Goal: Task Accomplishment & Management: Manage account settings

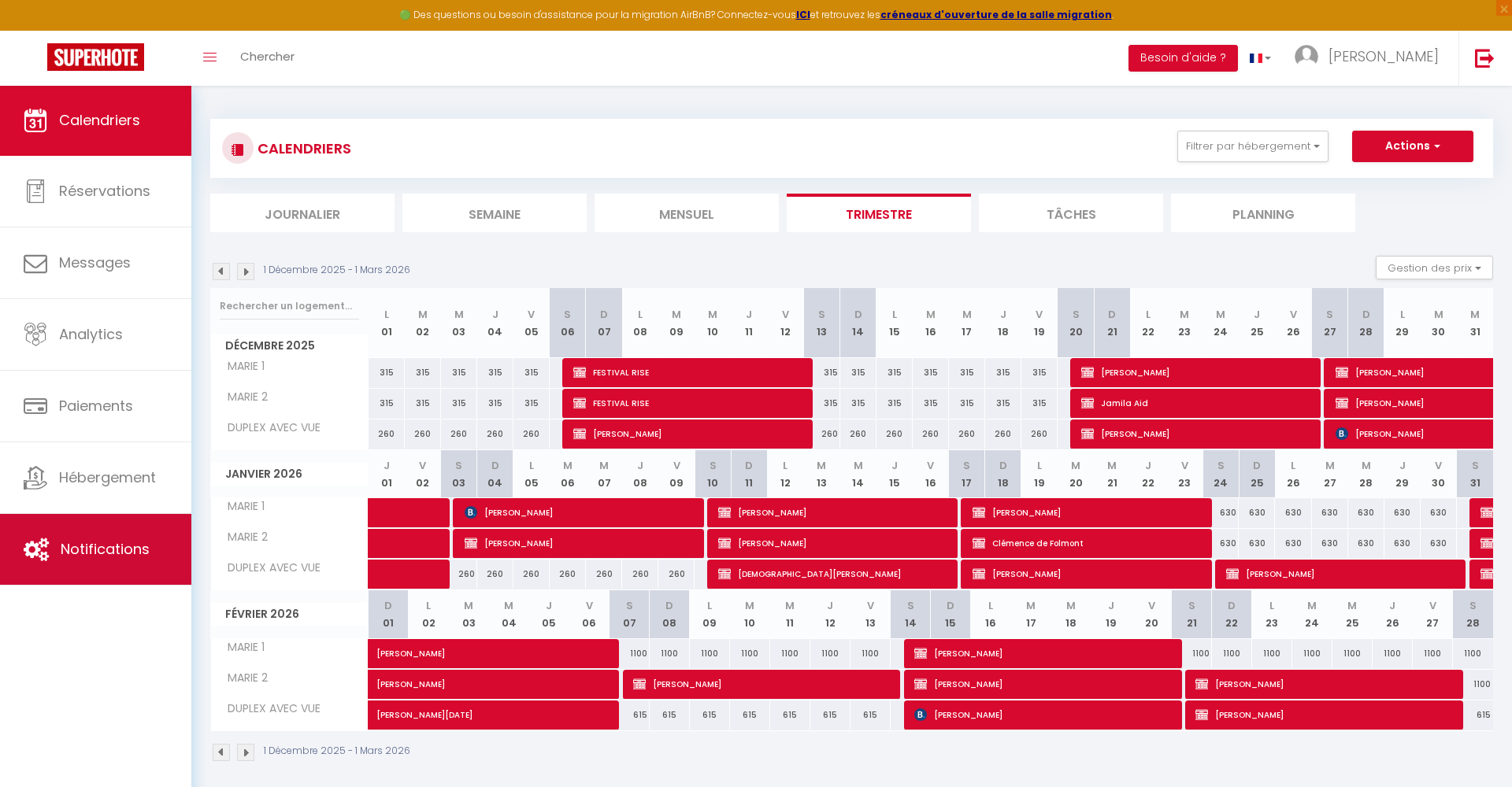
click at [87, 533] on link "Notifications" at bounding box center [95, 549] width 191 height 71
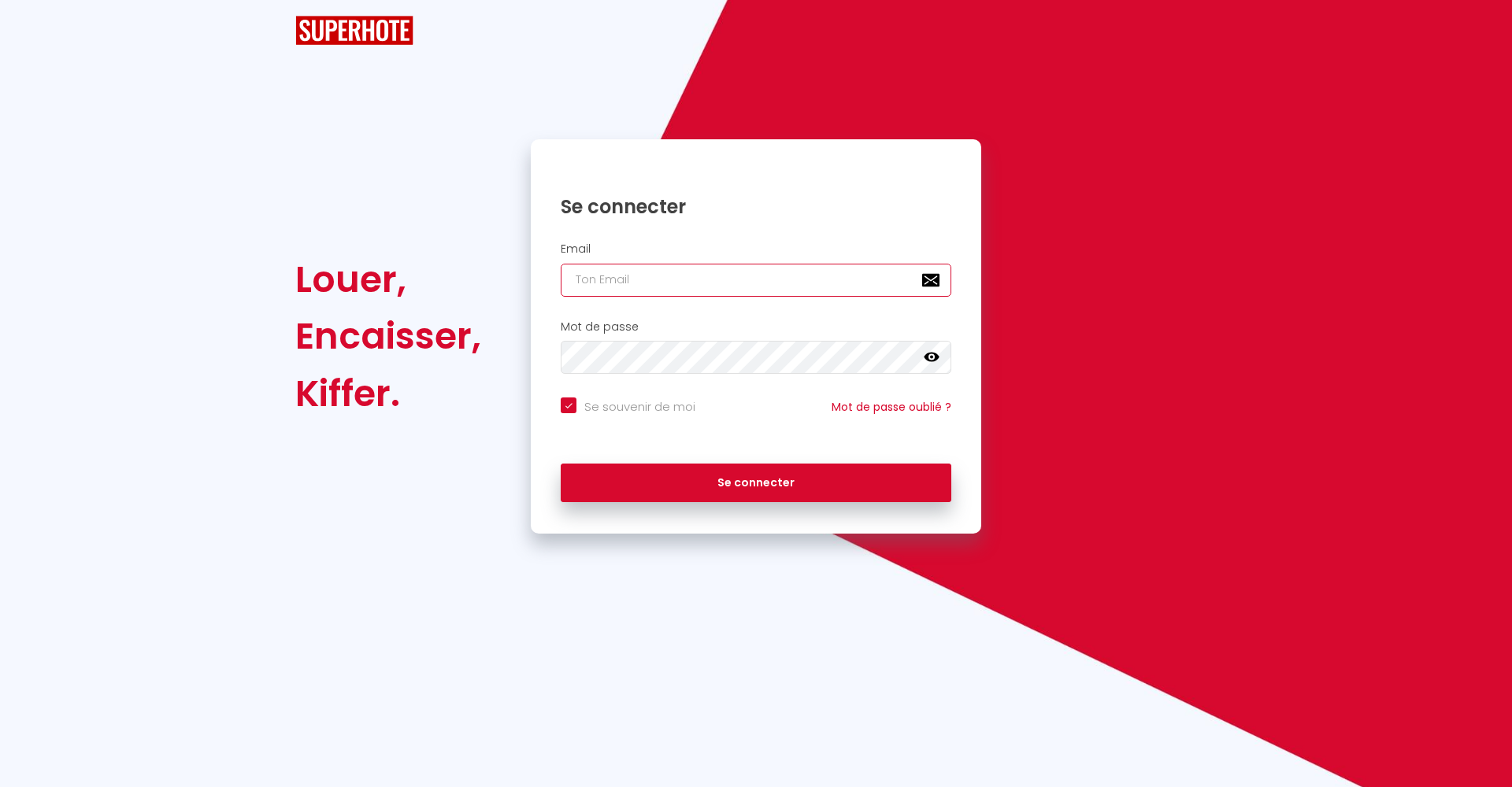
checkbox input "true"
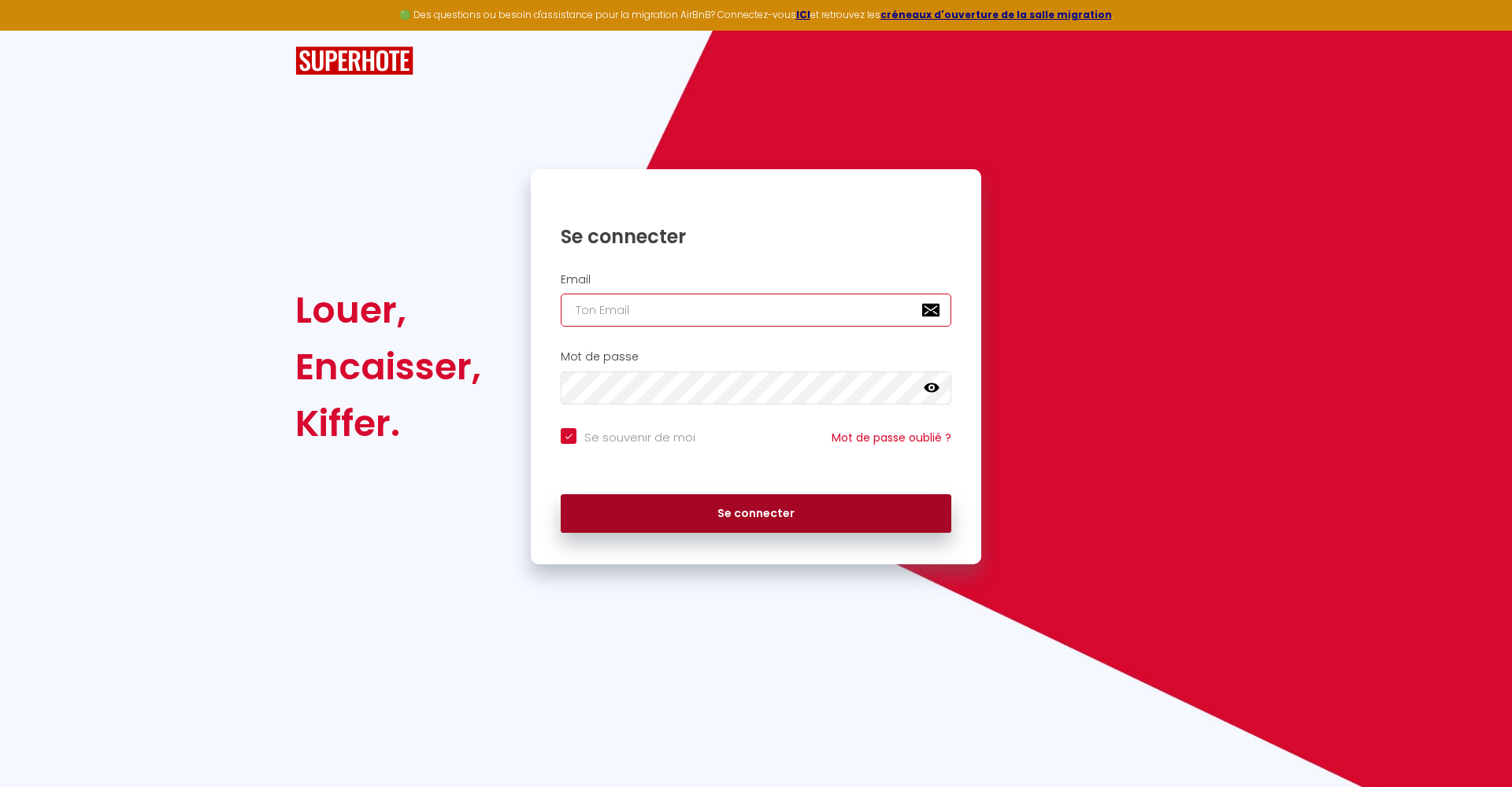
type input "c"
checkbox input "true"
type input "co"
checkbox input "true"
type input "con"
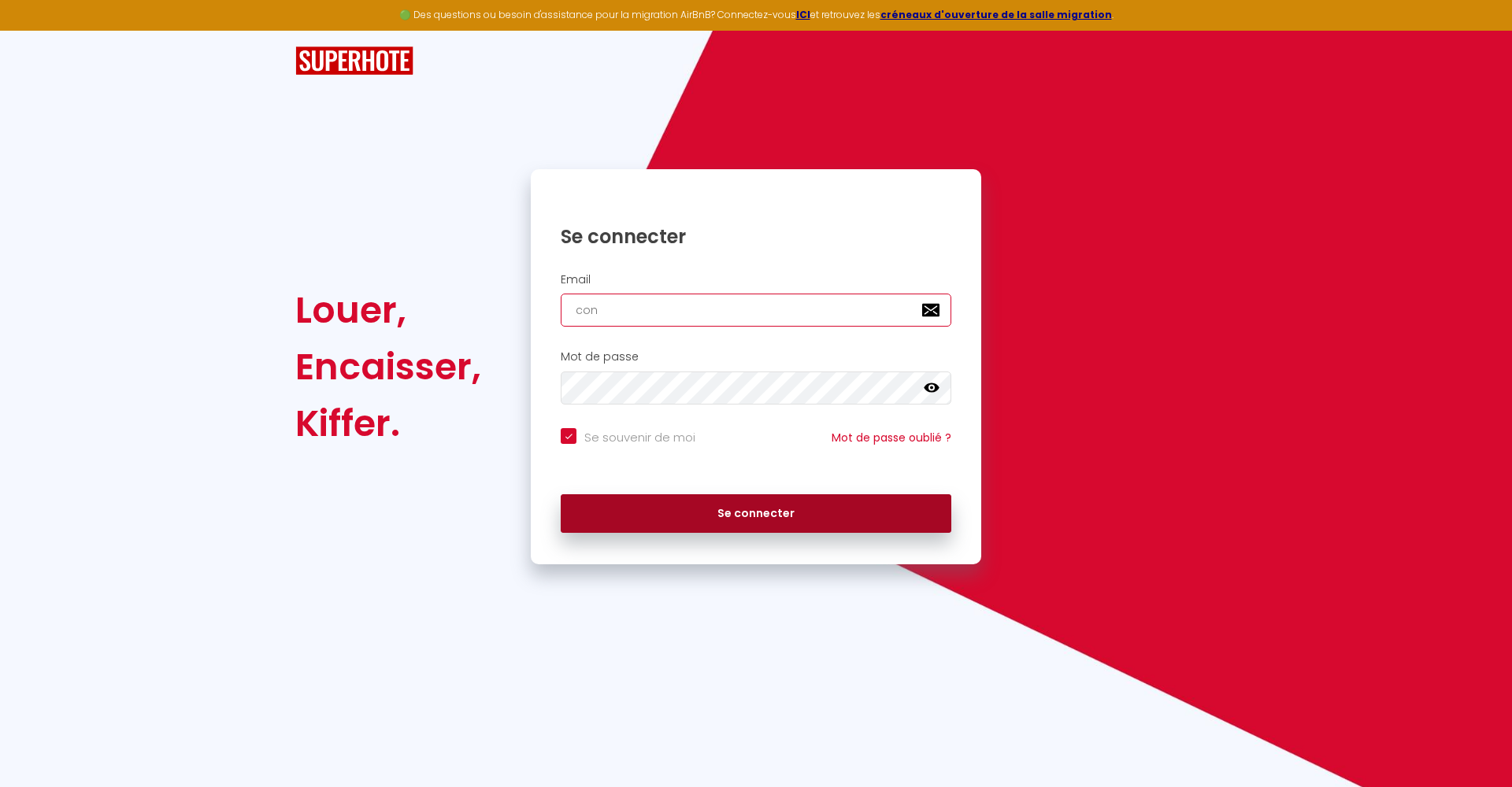
checkbox input "true"
type input "cont"
checkbox input "true"
type input "conta"
checkbox input "true"
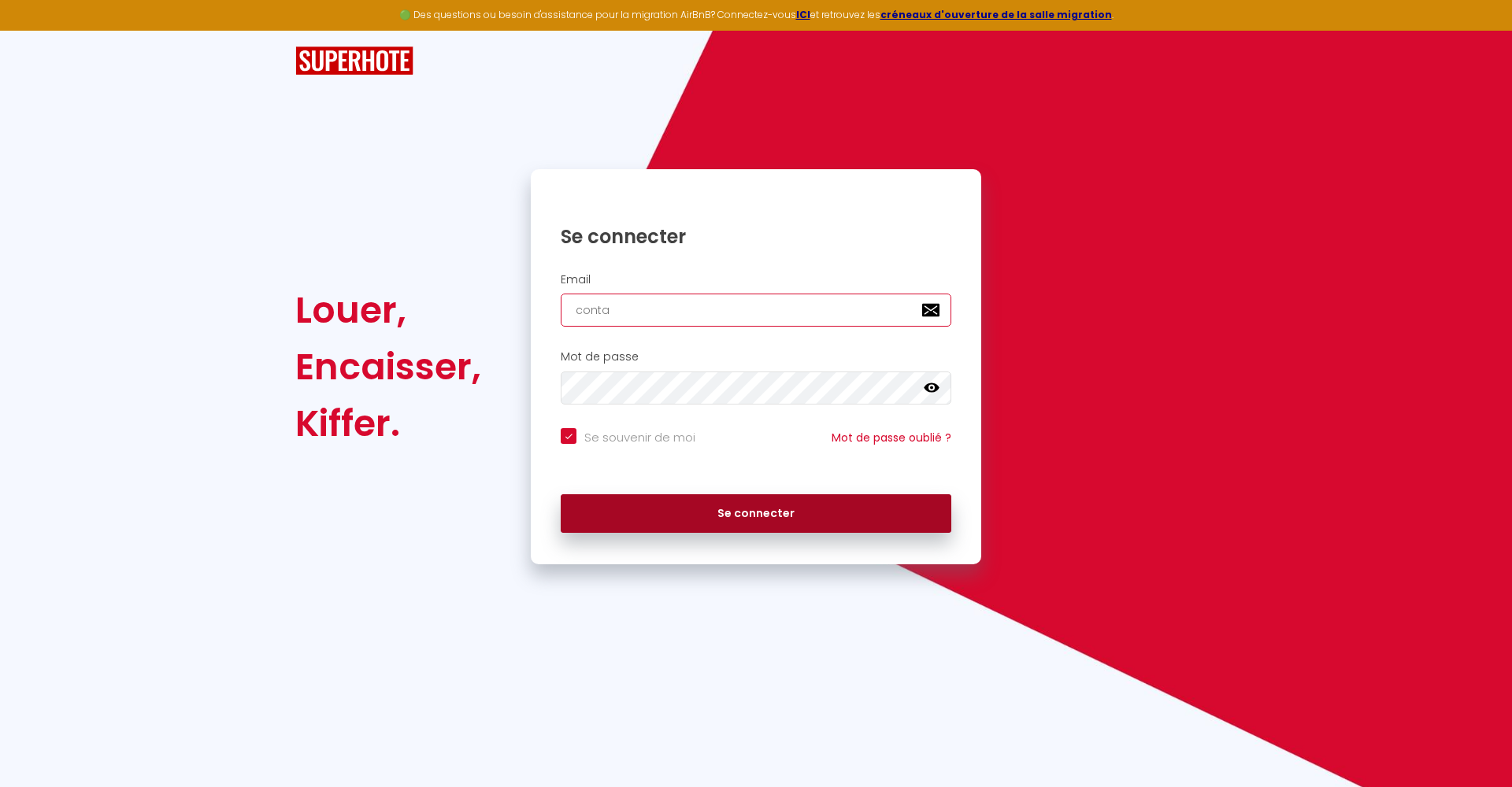
type input "contac"
checkbox input "true"
type input "contact"
checkbox input "true"
type input "contact@"
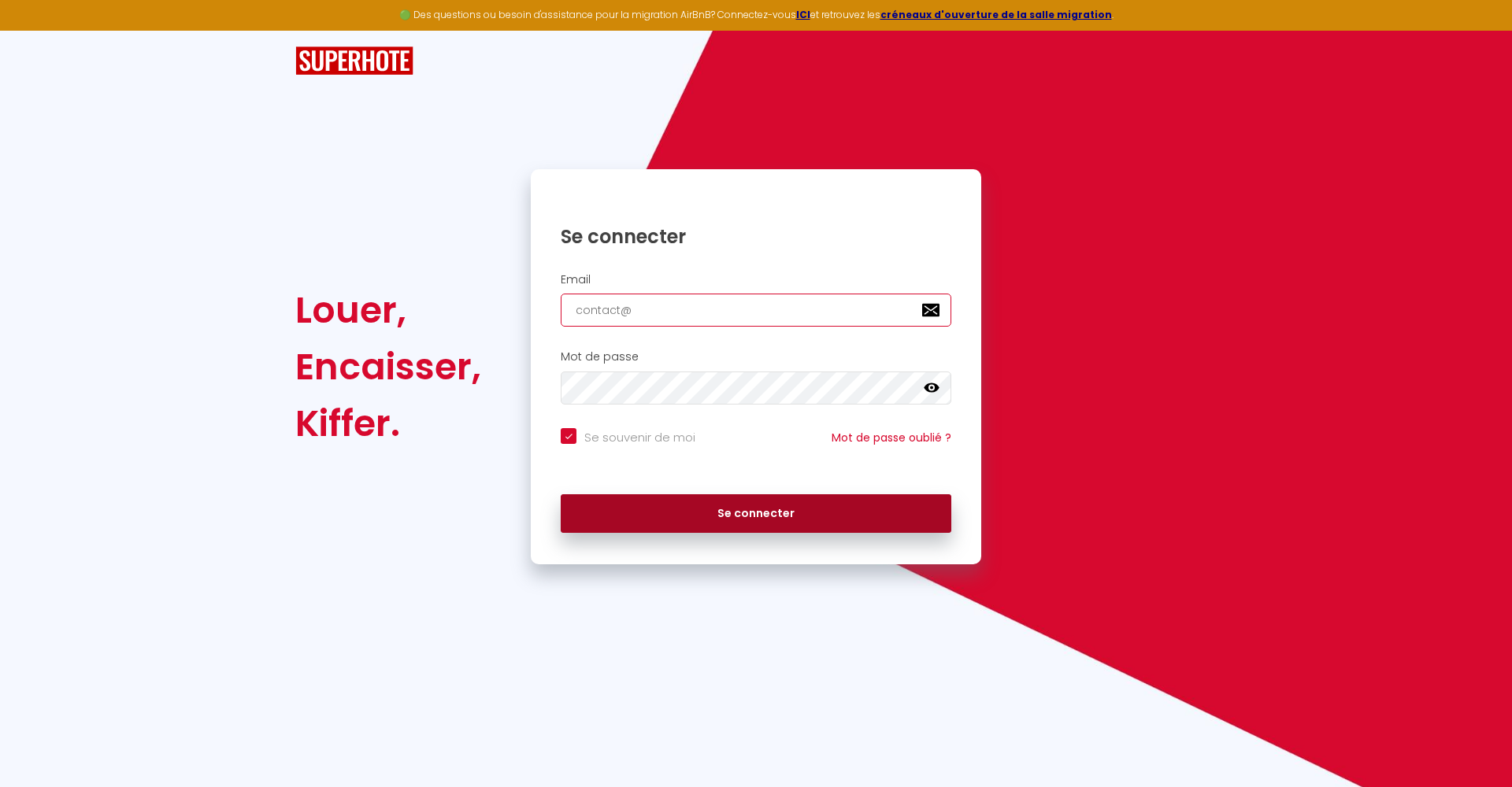
checkbox input "true"
type input "contact@2"
checkbox input "true"
type input "contact@2a"
checkbox input "true"
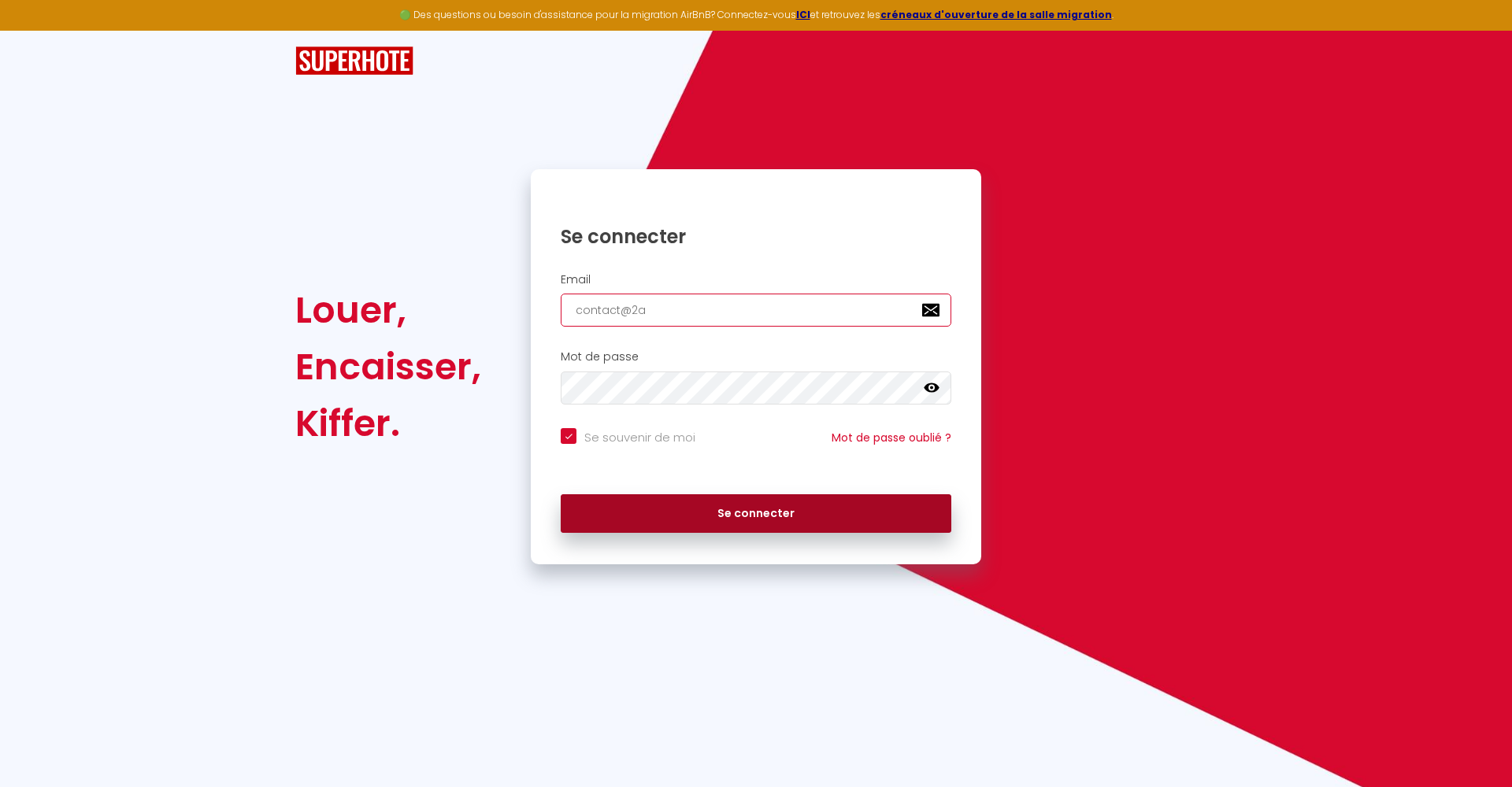
type input "contact@2al"
checkbox input "true"
type input "contact@2alp"
checkbox input "true"
type input "contact@2alpe"
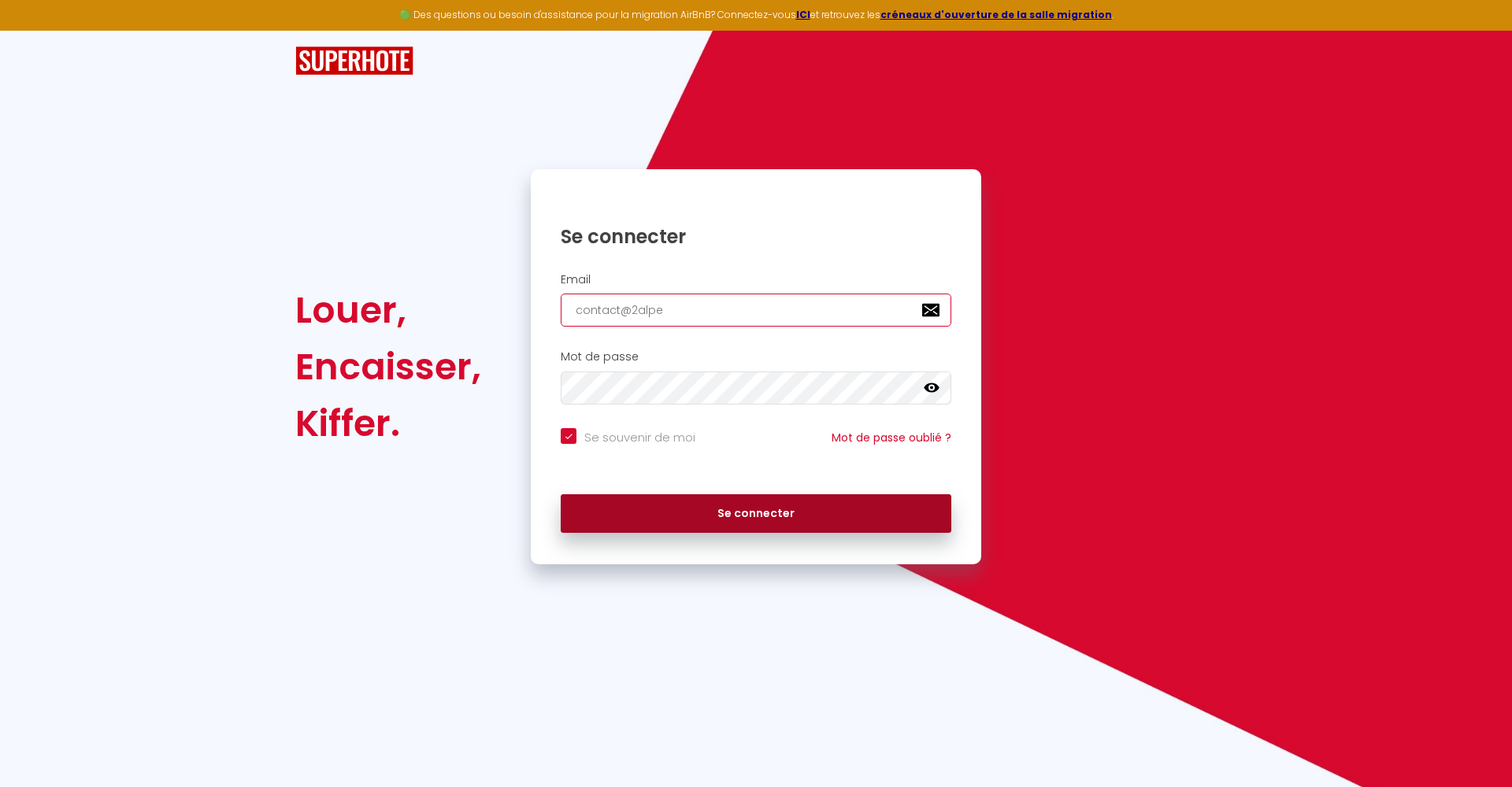
checkbox input "true"
type input "contact@2alpes"
checkbox input "true"
type input "contact@2alpesc"
checkbox input "true"
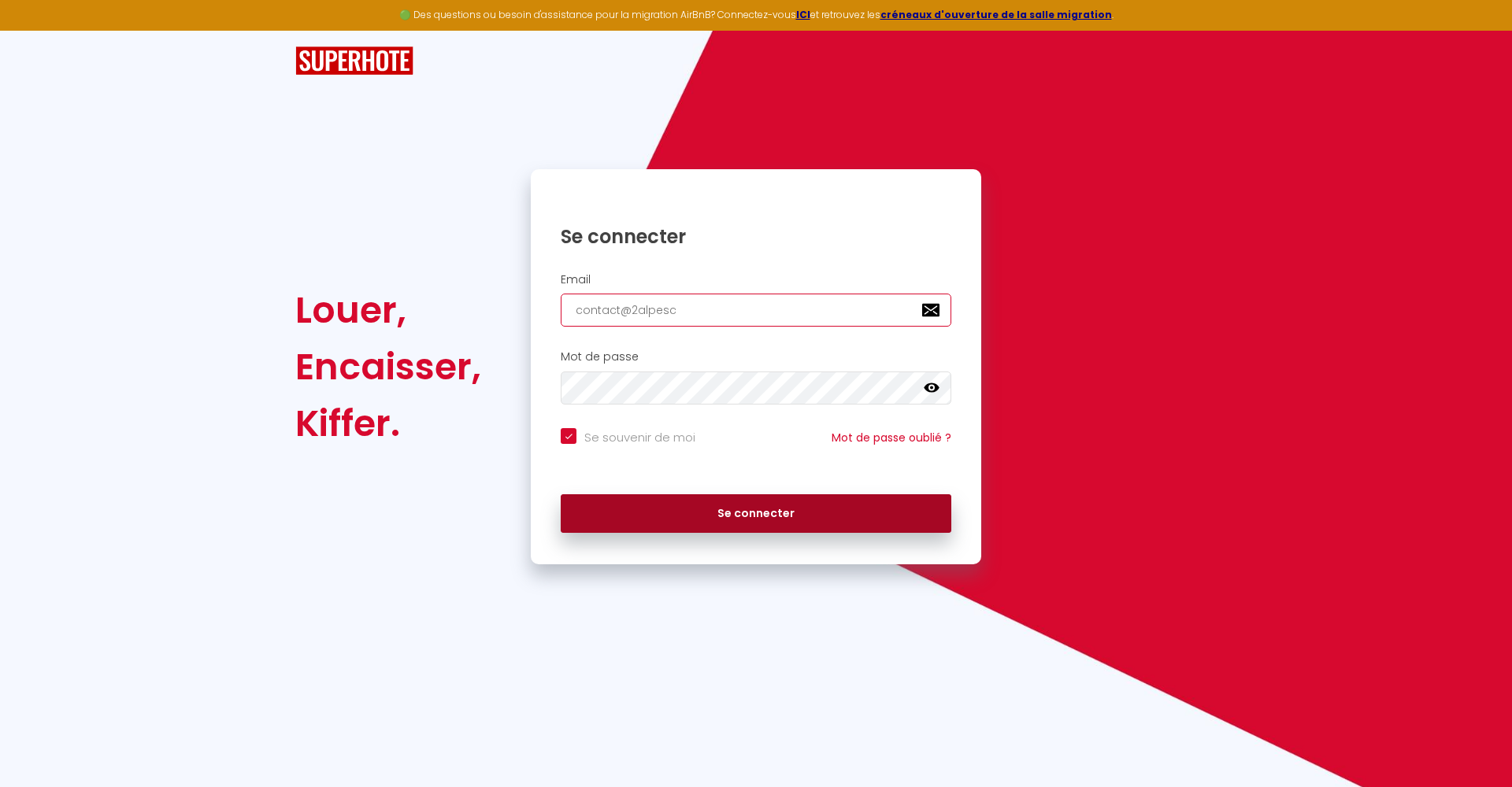
type input "contact@2alpesch"
checkbox input "true"
type input "contact@2alpescha"
checkbox input "true"
type input "contact@2alpeschal"
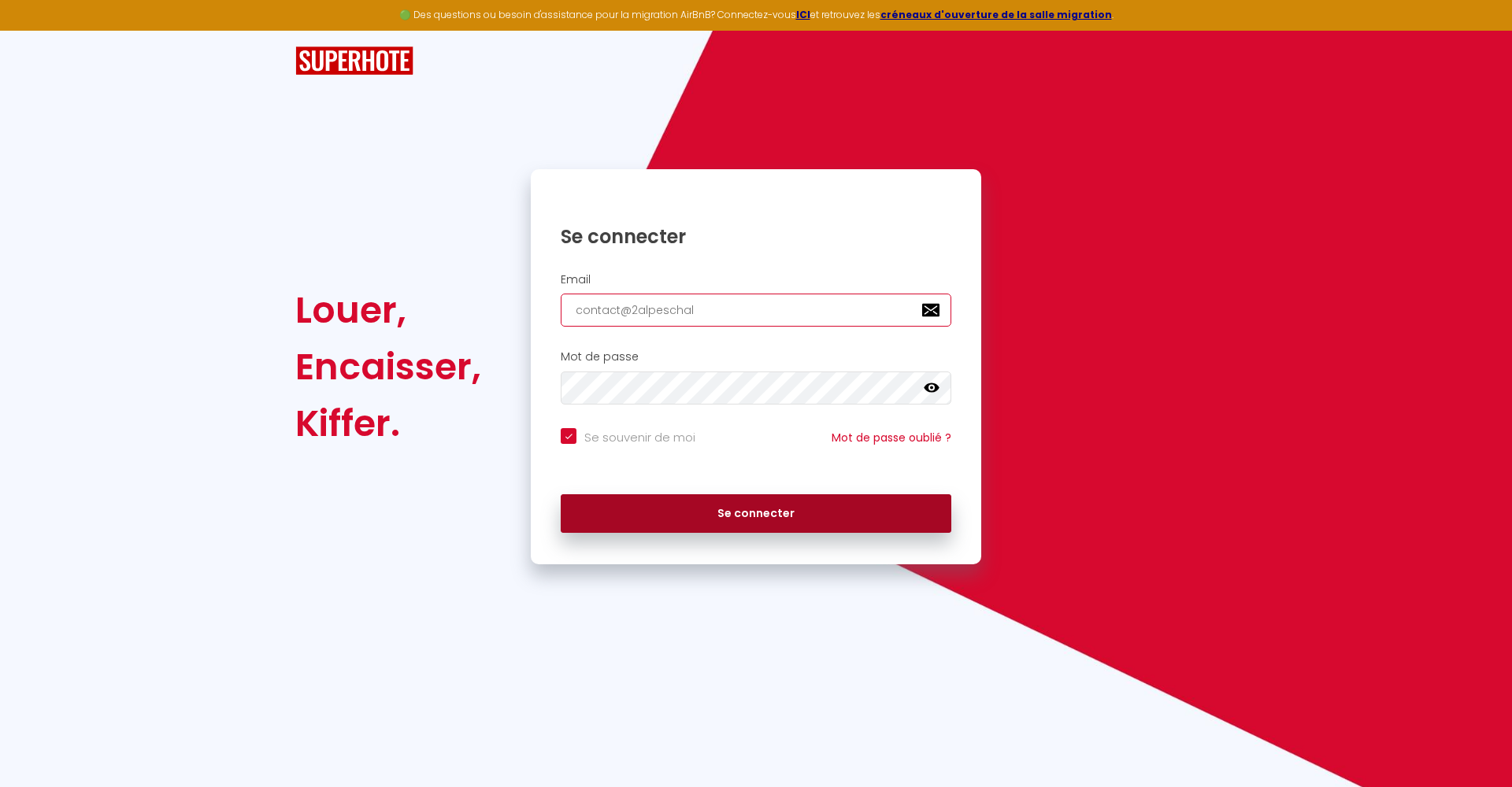
checkbox input "true"
type input "contact@2alpeschale"
checkbox input "true"
type input "contact@2alpeschalet"
checkbox input "true"
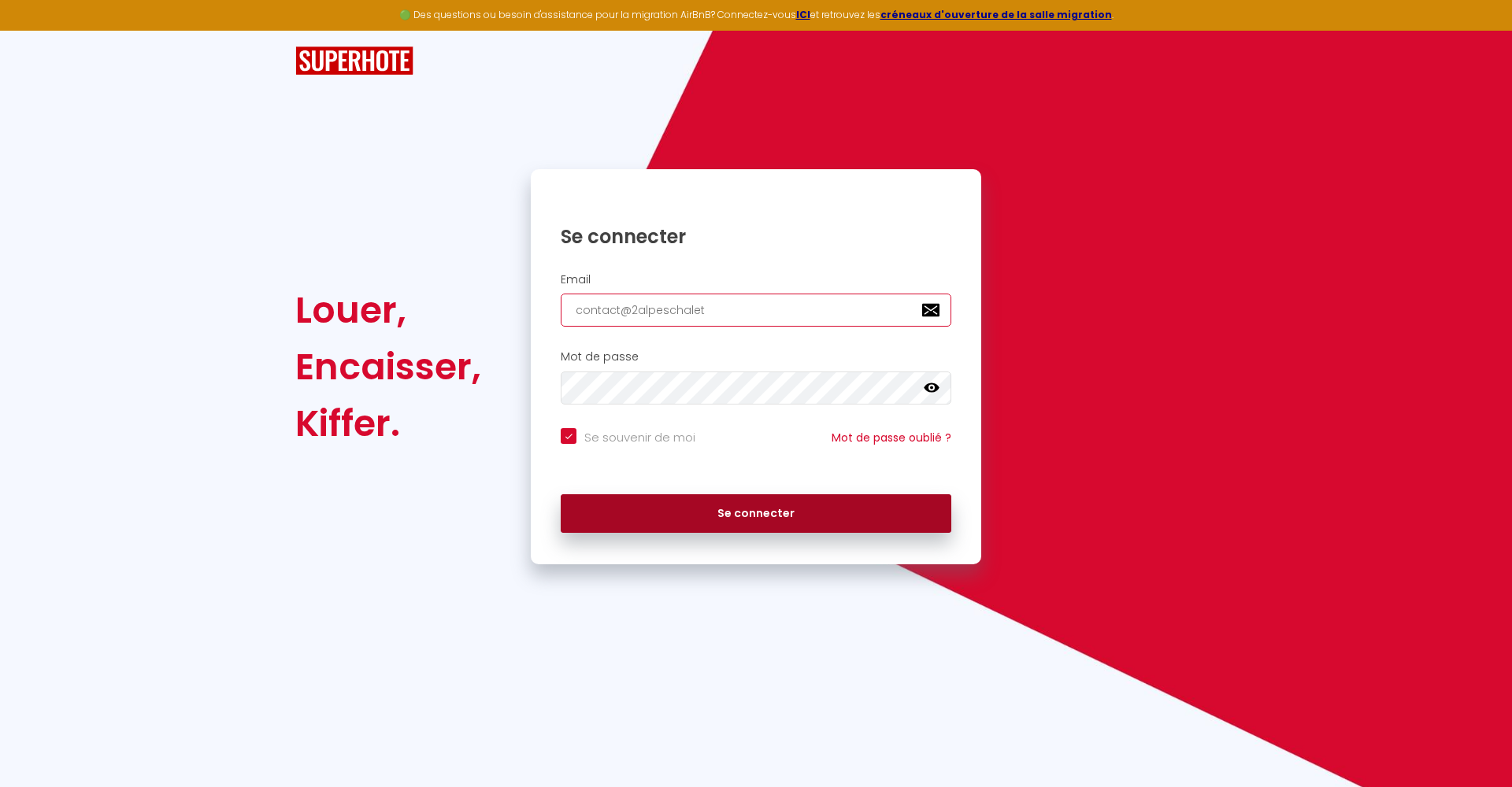
type input "contact@2alpeschalets"
checkbox input "true"
type input "contact@2alpeschalets."
checkbox input "true"
type input "contact@2alpeschalets.c"
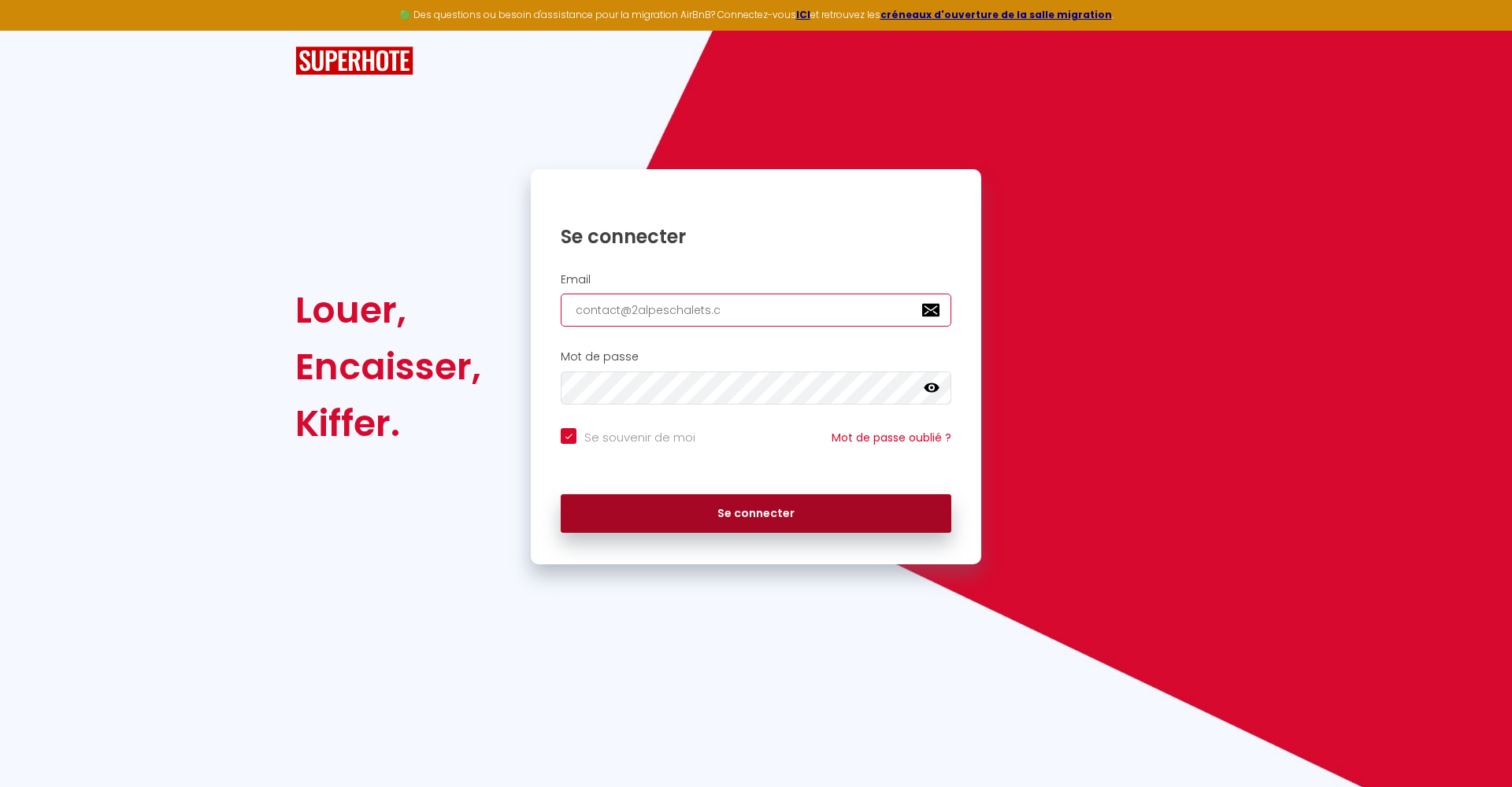
checkbox input "true"
type input "[EMAIL_ADDRESS][DOMAIN_NAME]"
checkbox input "true"
type input "[EMAIL_ADDRESS][DOMAIN_NAME]"
checkbox input "true"
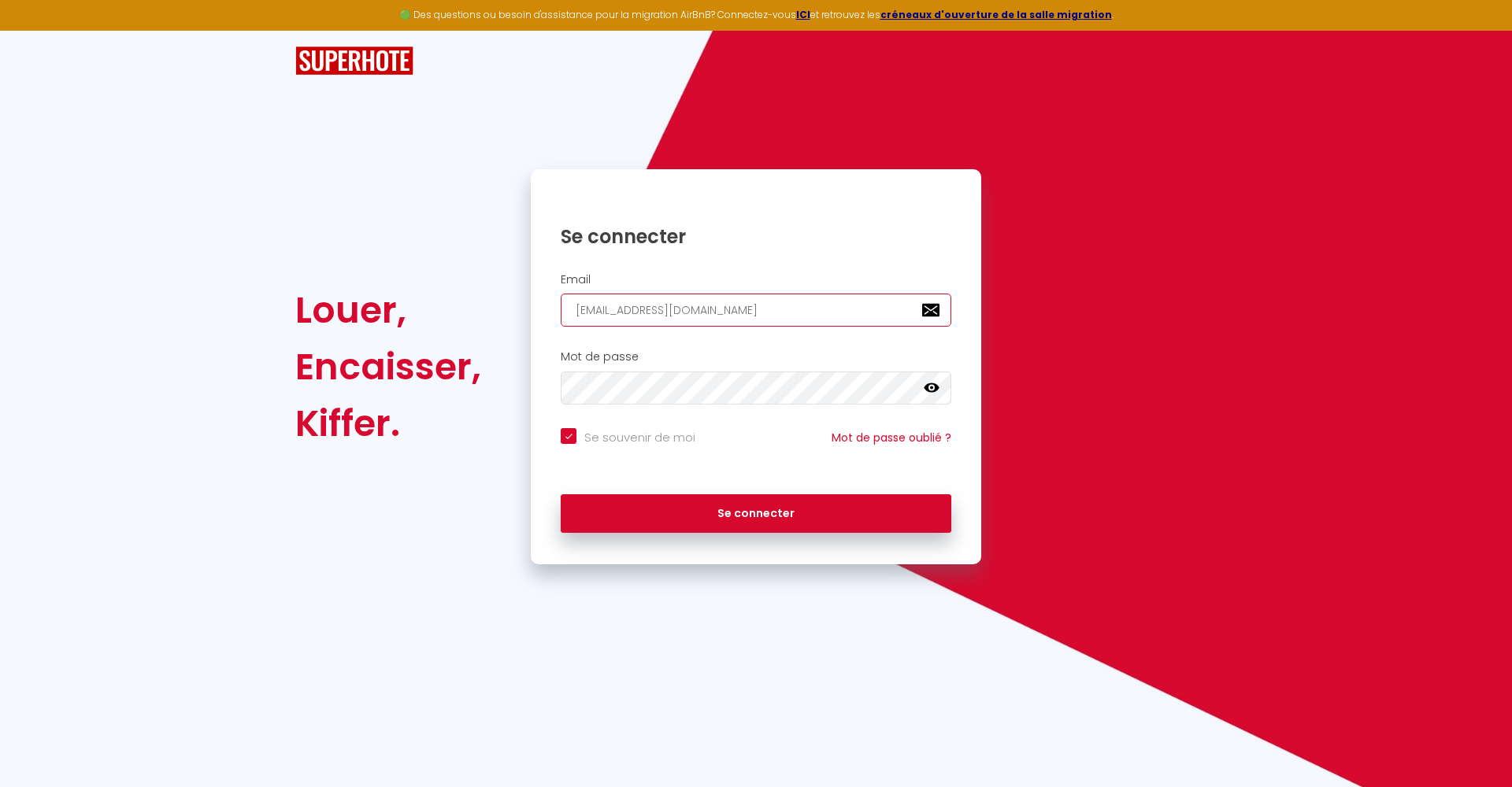
type input "[EMAIL_ADDRESS][DOMAIN_NAME]"
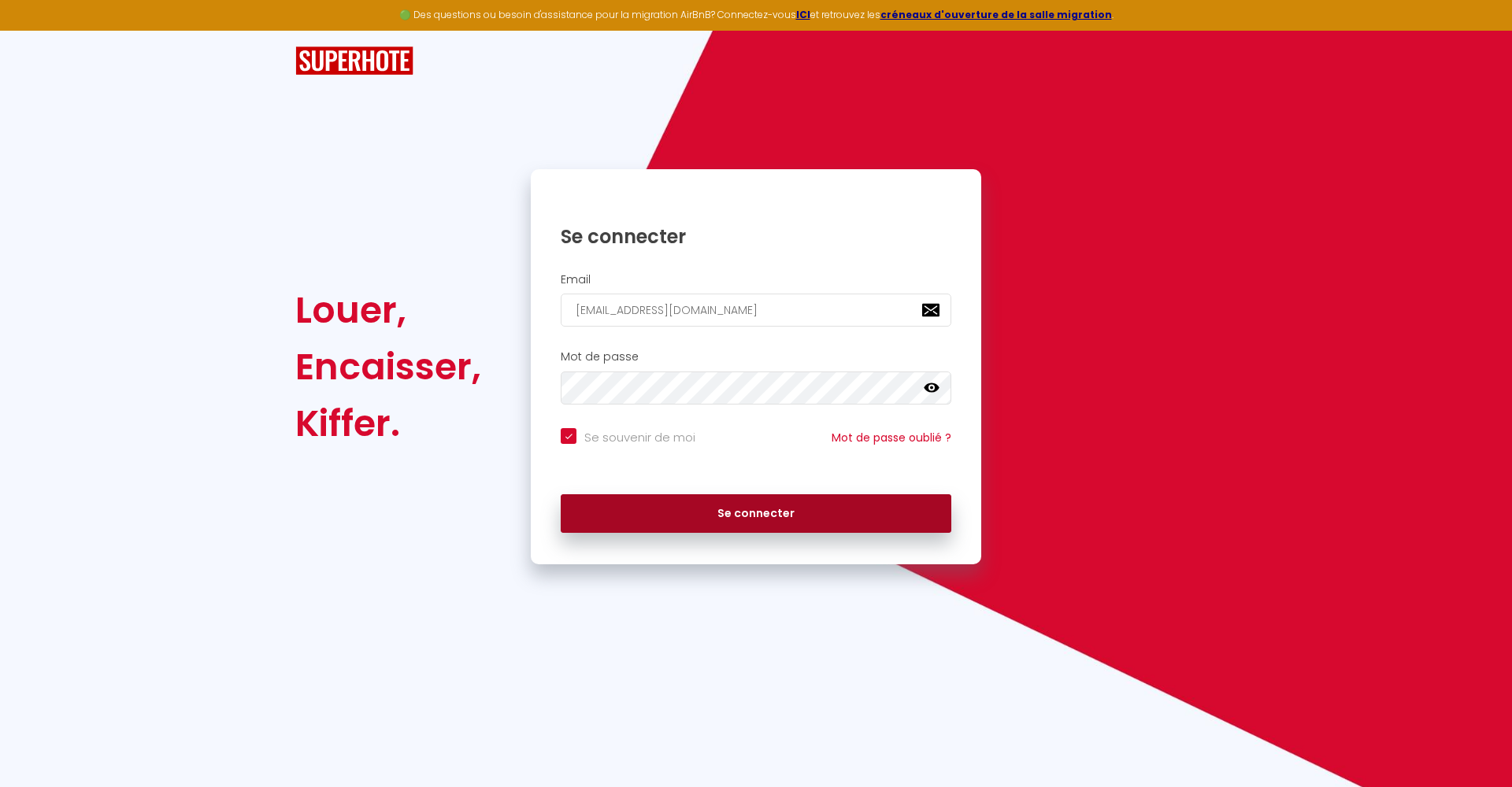
click at [749, 509] on button "Se connecter" at bounding box center [756, 514] width 390 height 40
checkbox input "true"
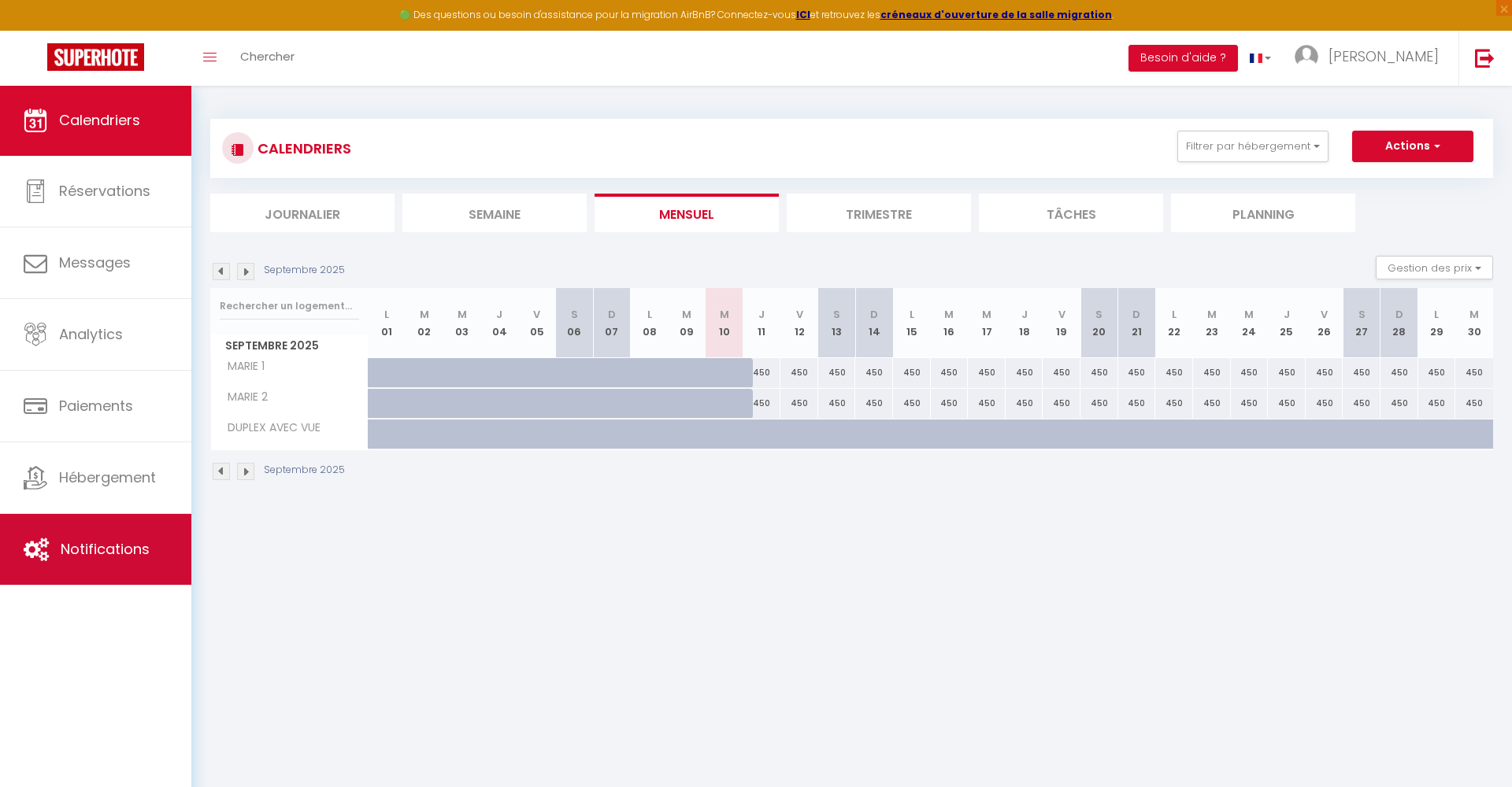
click at [112, 541] on span "Notifications" at bounding box center [105, 549] width 89 height 20
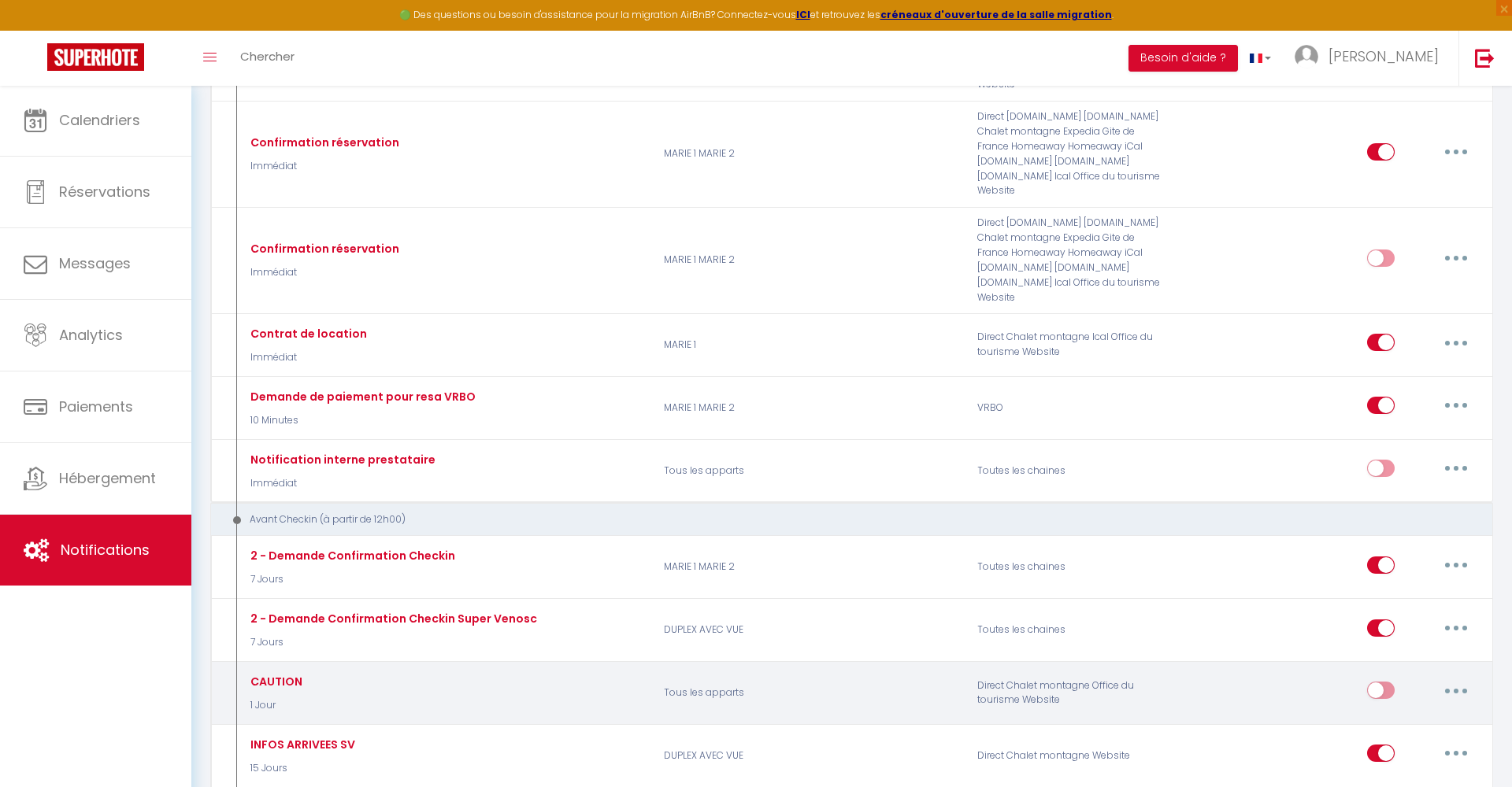
scroll to position [294, 0]
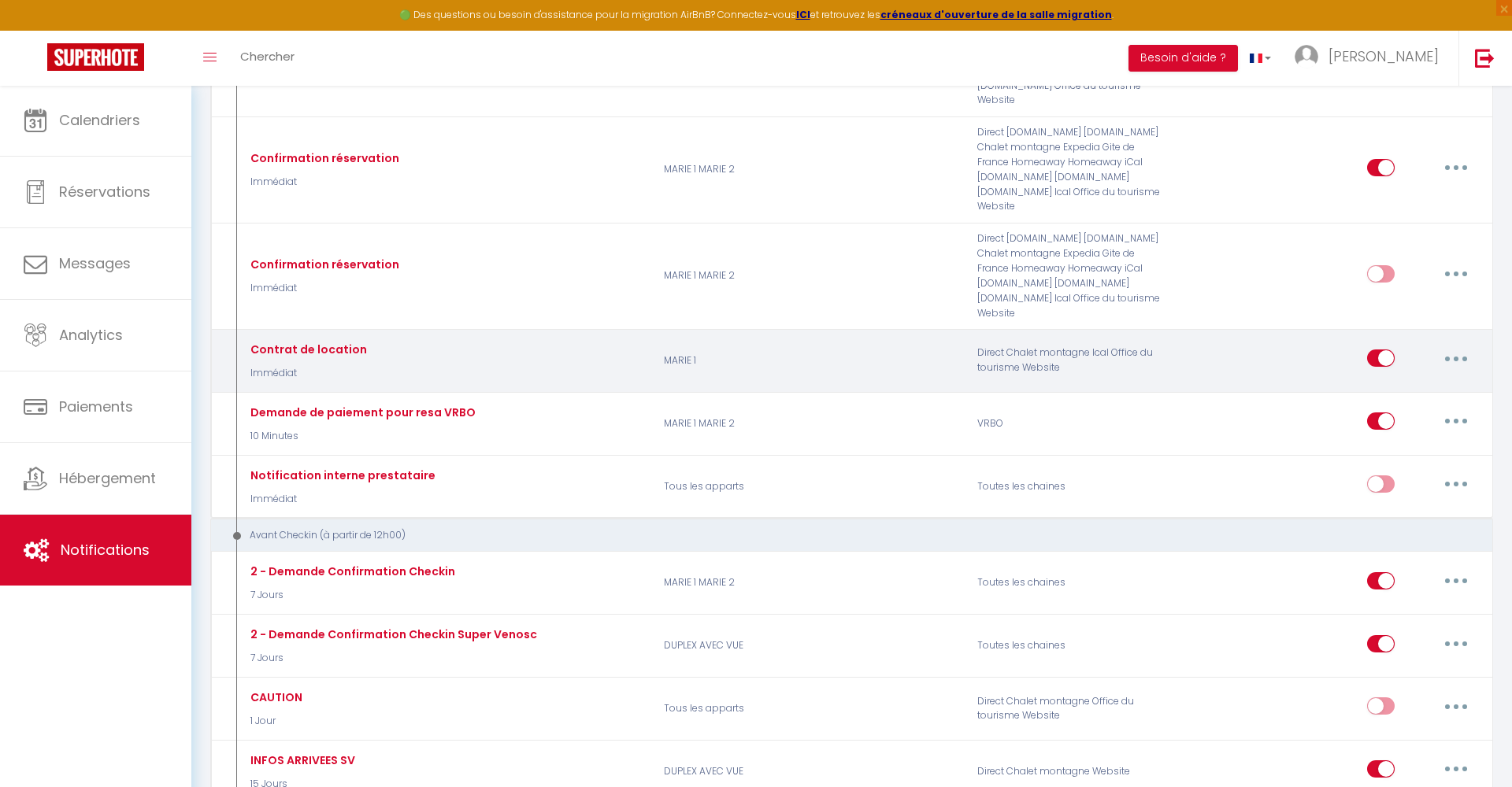
click at [1456, 350] on button "button" at bounding box center [1456, 357] width 45 height 25
click at [1389, 381] on link "Editer" at bounding box center [1415, 394] width 117 height 27
type input "Contrat de location"
select select "Immédiat"
select select "if_booking_is_paid"
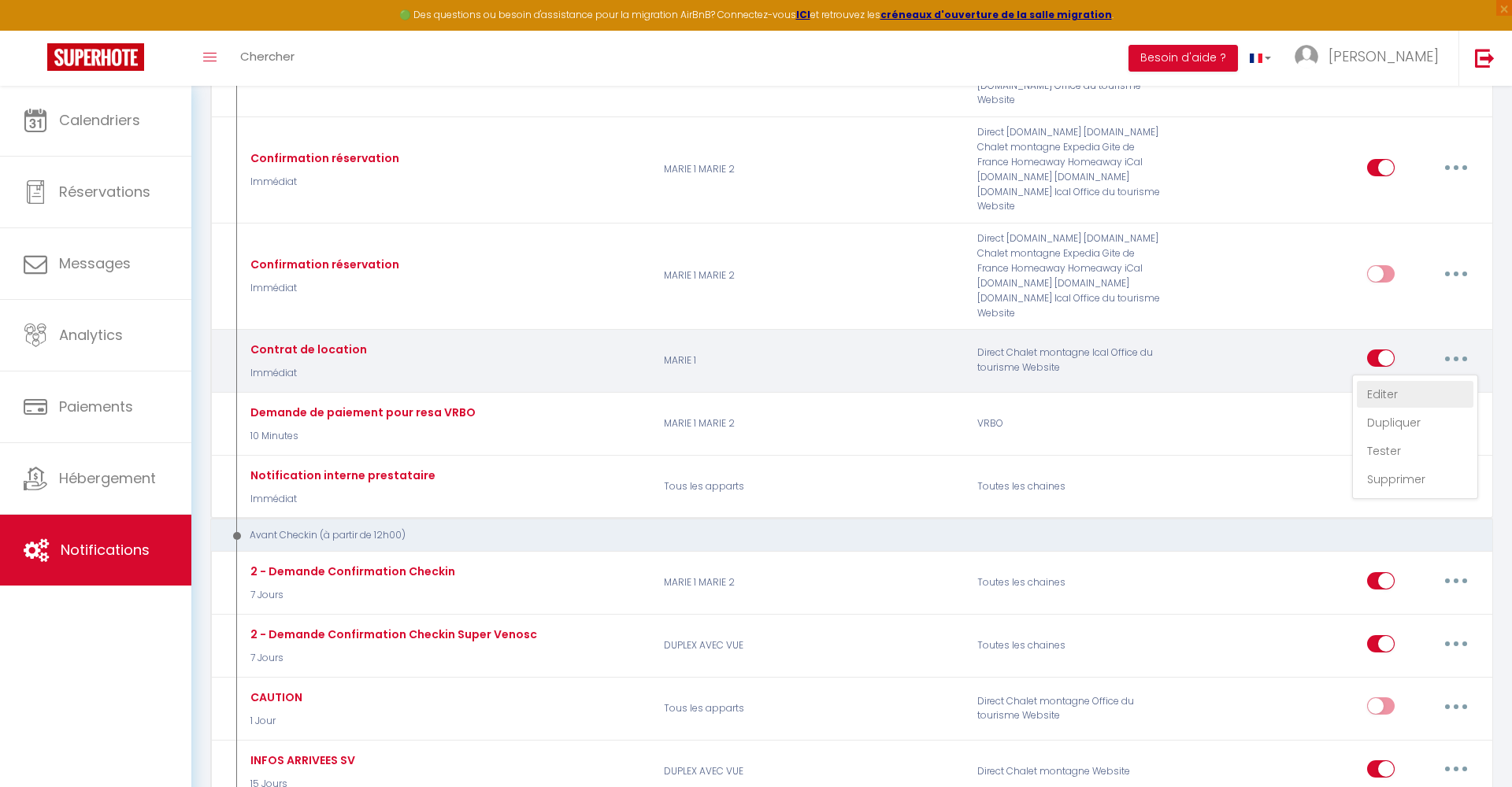
checkbox input "true"
checkbox input "false"
radio input "true"
type input "Contrat de location"
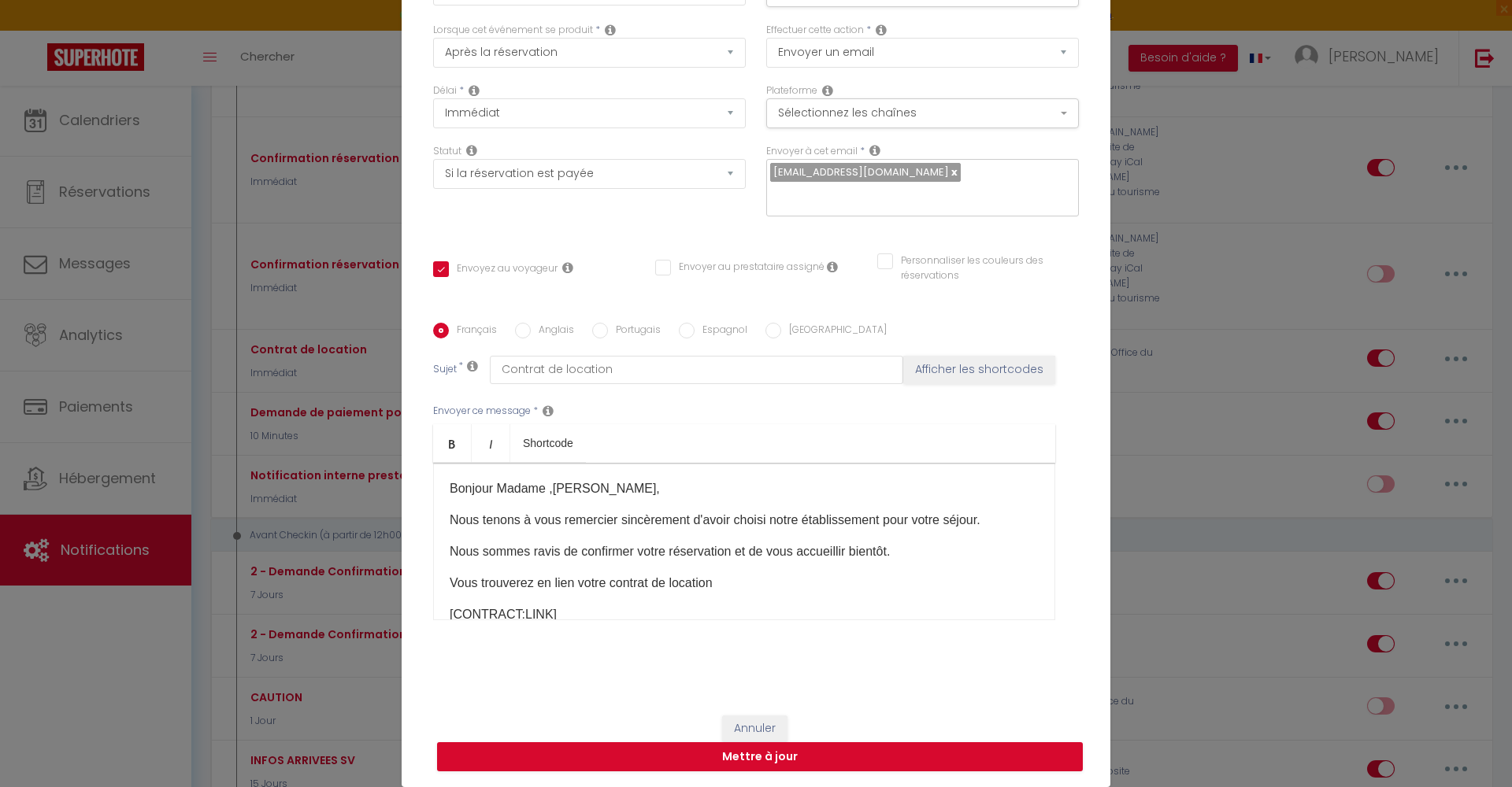
scroll to position [101, 0]
